Goal: Task Accomplishment & Management: Use online tool/utility

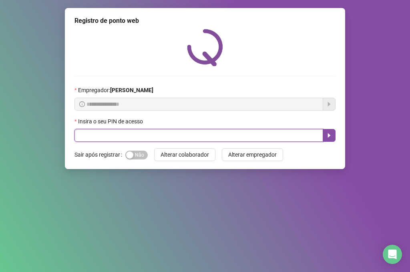
click at [134, 139] on input "text" at bounding box center [199, 135] width 249 height 13
type input "*****"
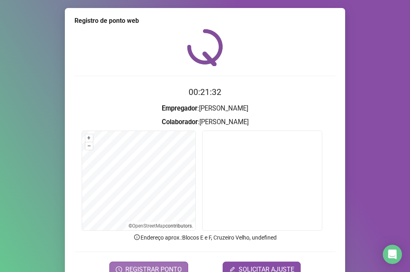
click at [160, 258] on span "REGISTRAR PONTO" at bounding box center [153, 270] width 57 height 10
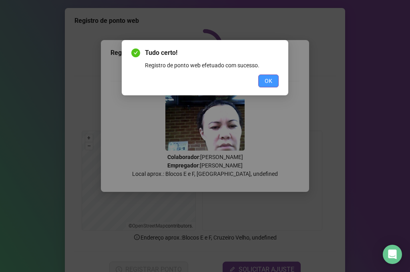
click at [267, 83] on span "OK" at bounding box center [269, 81] width 8 height 9
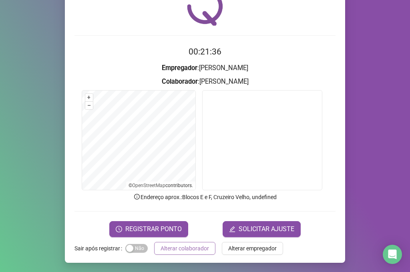
scroll to position [41, 0]
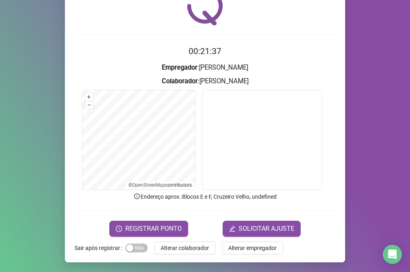
click at [195, 244] on span "Alterar colaborador" at bounding box center [185, 248] width 48 height 9
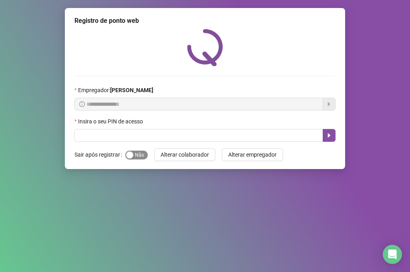
click at [129, 154] on div "button" at bounding box center [129, 154] width 7 height 7
